Goal: Entertainment & Leisure: Browse casually

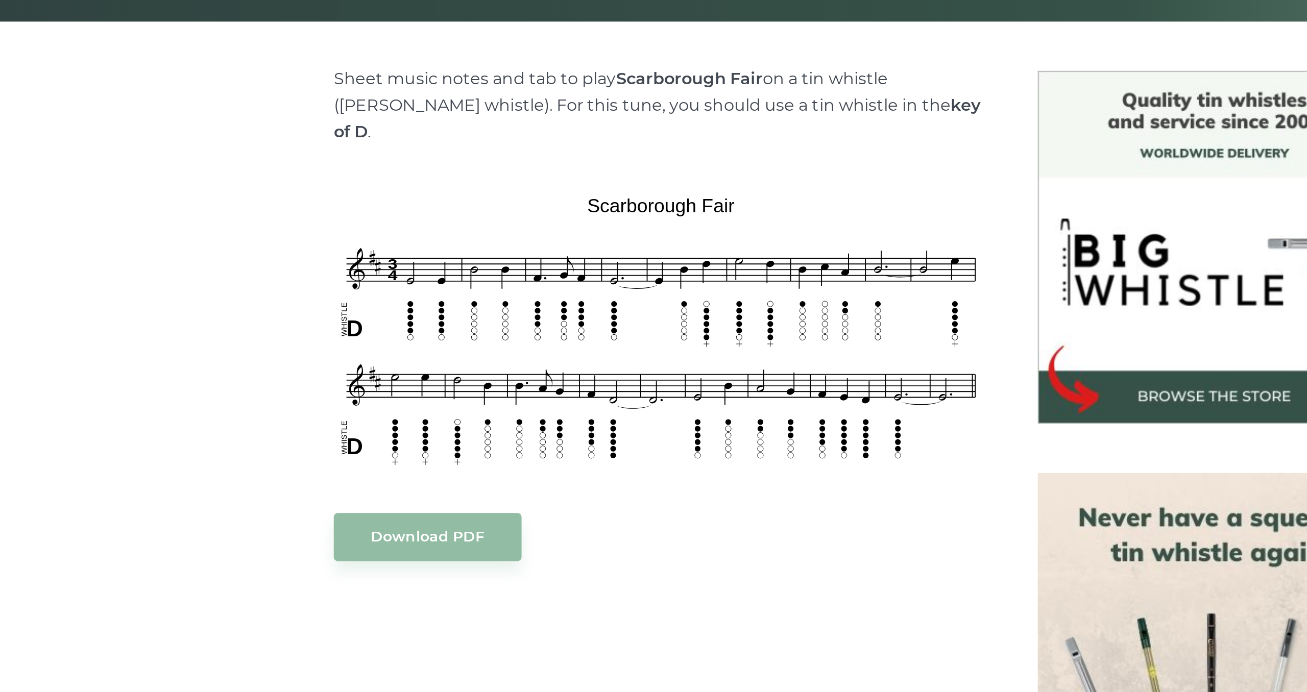
scroll to position [1, 0]
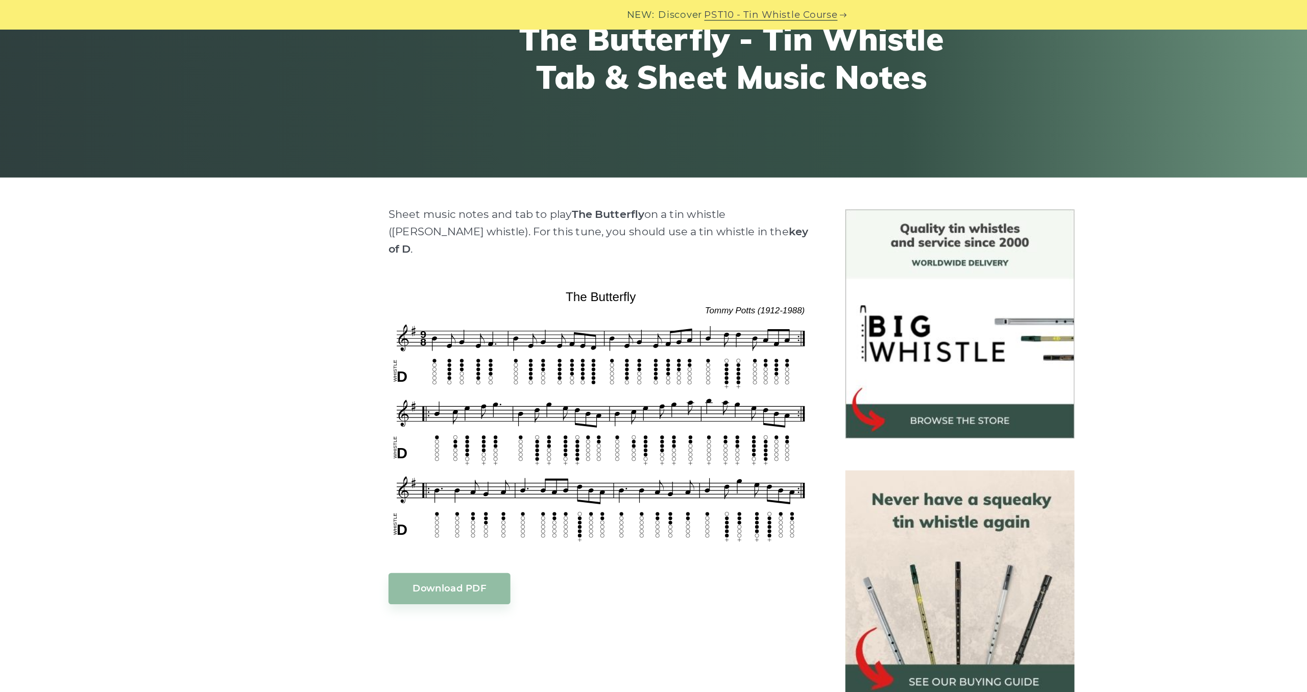
scroll to position [108, 0]
